Goal: Find specific page/section: Find specific page/section

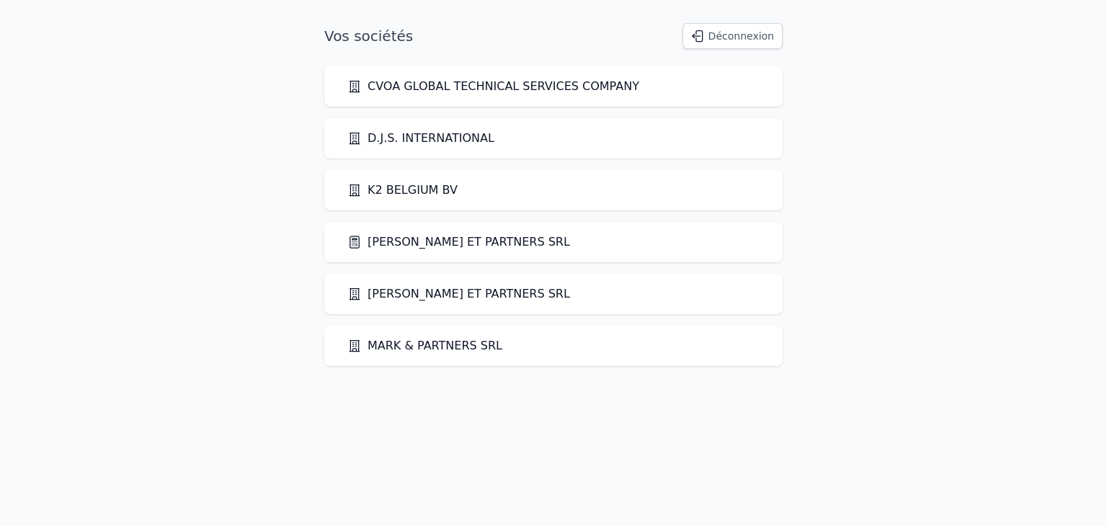
click at [365, 240] on link "[PERSON_NAME] ET PARTNERS SRL" at bounding box center [458, 242] width 223 height 17
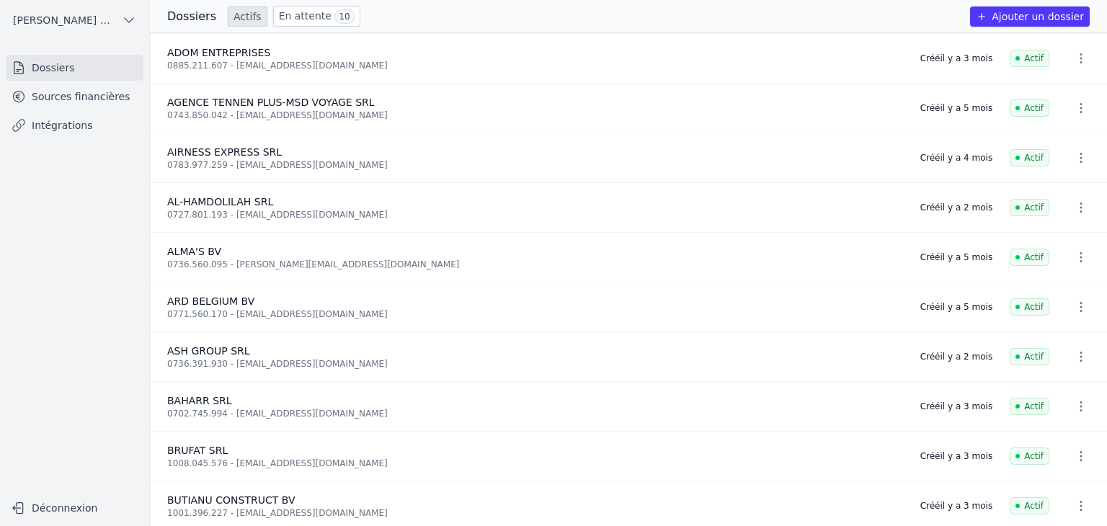
click at [48, 104] on link "Sources financières" at bounding box center [75, 97] width 138 height 26
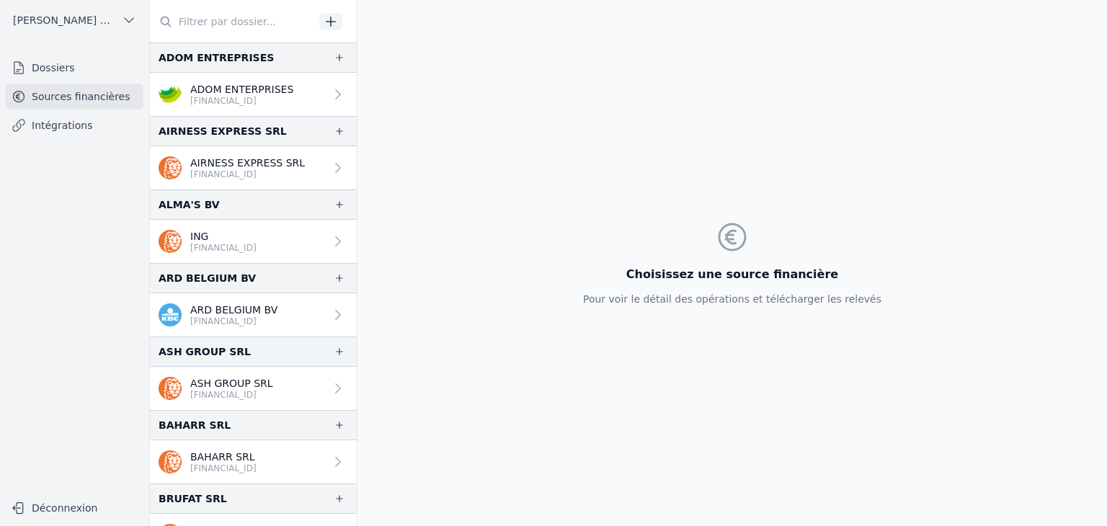
click at [257, 231] on p "ING" at bounding box center [223, 236] width 66 height 14
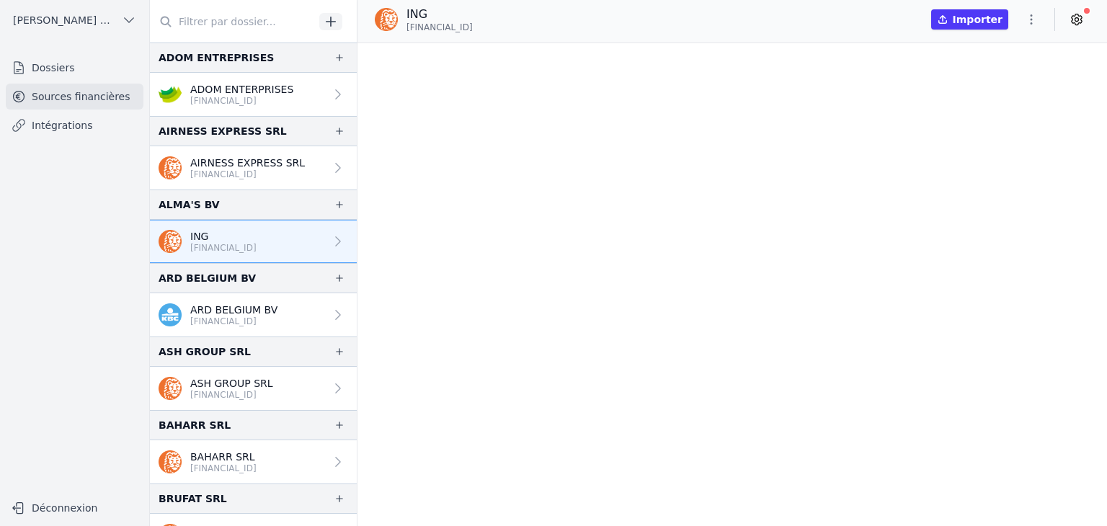
scroll to position [24704, 0]
